Goal: Transaction & Acquisition: Purchase product/service

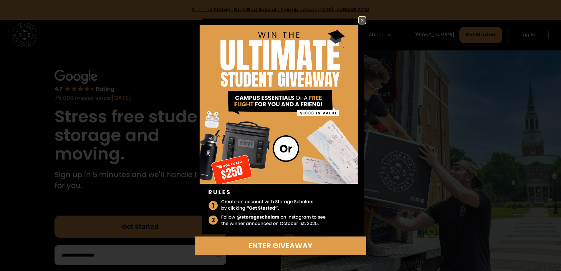
click at [364, 17] on img at bounding box center [362, 20] width 7 height 7
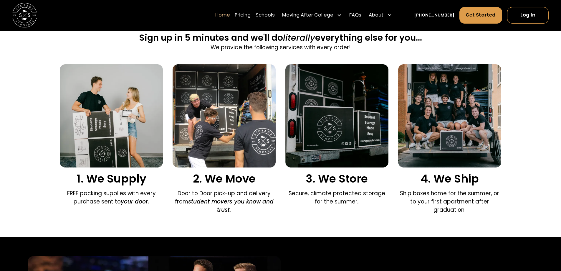
scroll to position [412, 0]
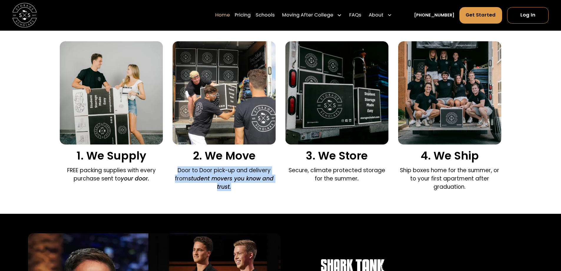
drag, startPoint x: 175, startPoint y: 171, endPoint x: 271, endPoint y: 185, distance: 96.8
click at [271, 185] on p "Door to Door pick-up and delivery from student movers you know and trust." at bounding box center [224, 178] width 103 height 25
click at [246, 188] on p "Door to Door pick-up and delivery from student movers you know and trust." at bounding box center [224, 178] width 103 height 25
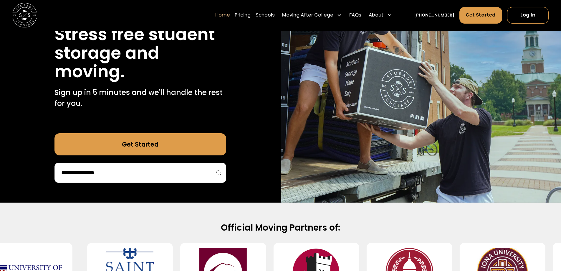
scroll to position [88, 0]
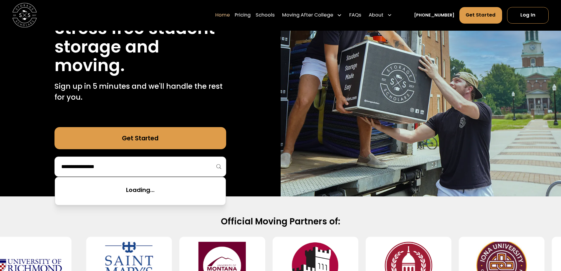
click at [97, 165] on input "search" at bounding box center [140, 166] width 159 height 10
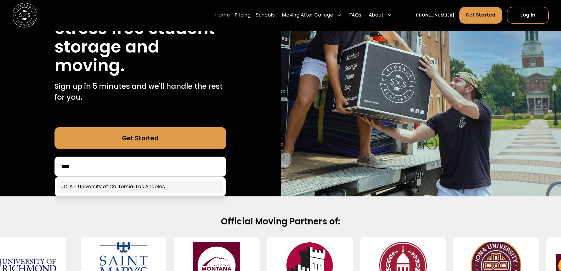
type input "****"
click at [186, 186] on link at bounding box center [140, 186] width 166 height 13
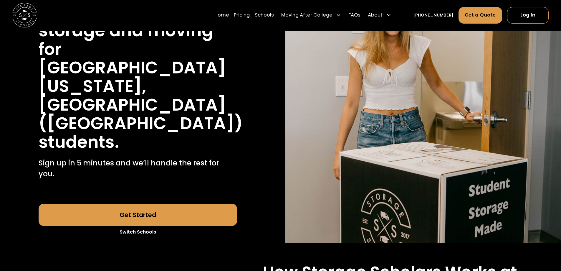
scroll to position [29, 0]
